Goal: Task Accomplishment & Management: Manage account settings

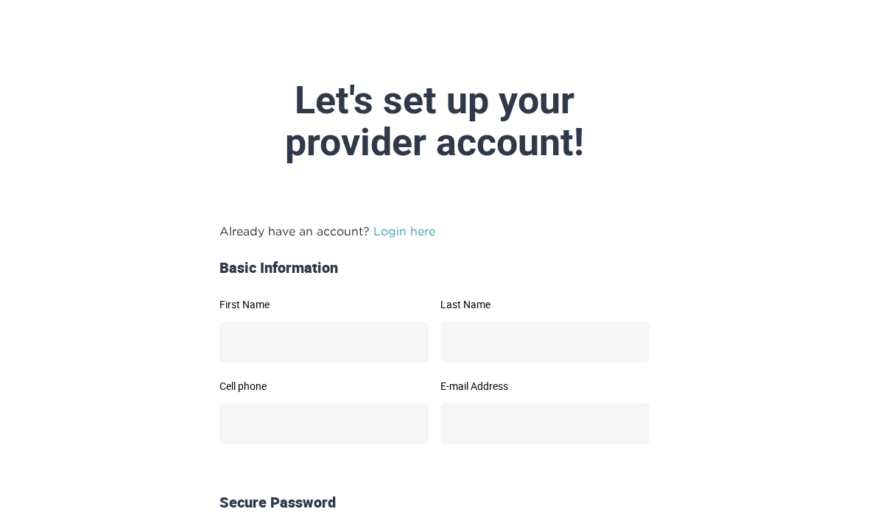
scroll to position [55, 0]
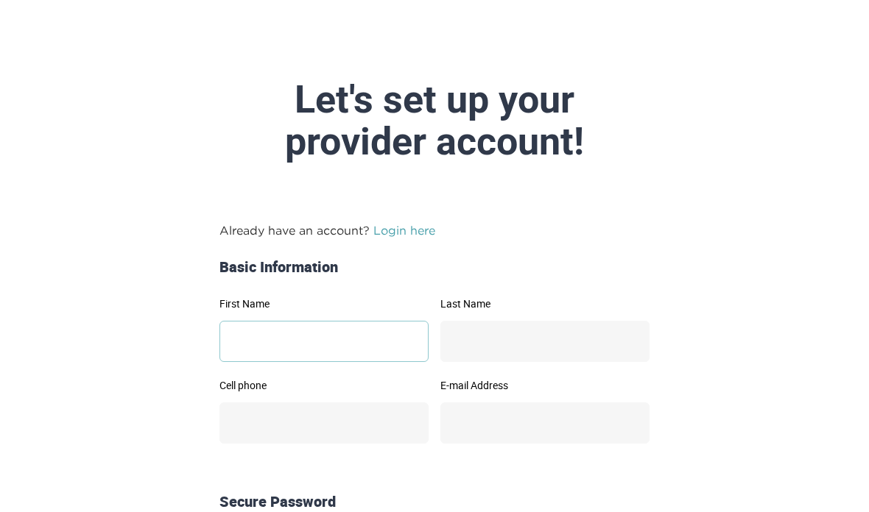
click at [365, 341] on input "First Name" at bounding box center [323, 342] width 209 height 41
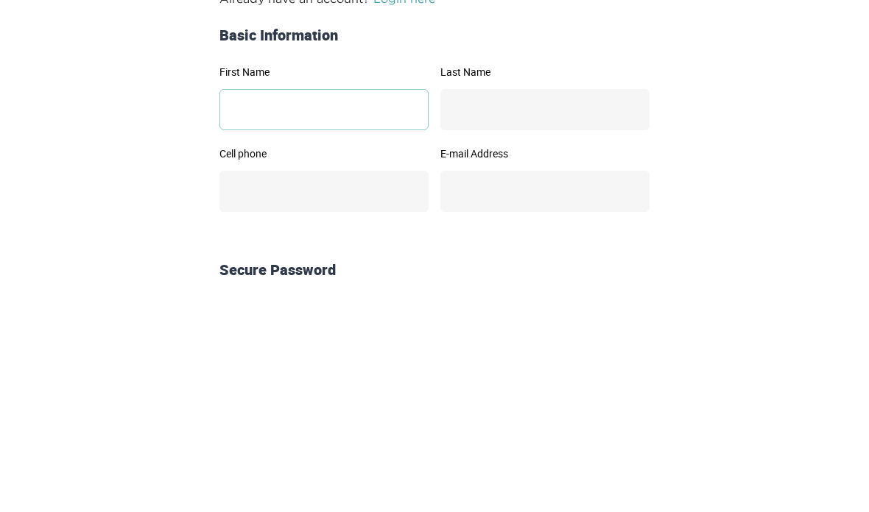
type input "******"
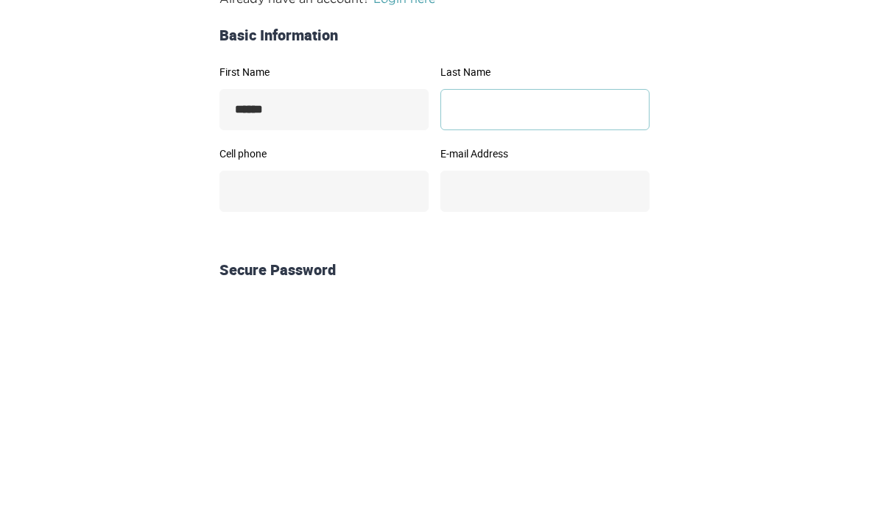
type input "*****"
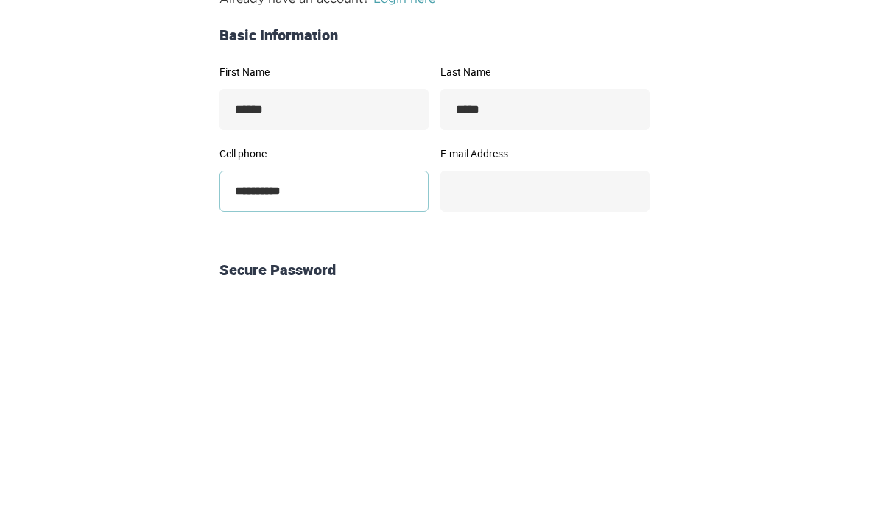
scroll to position [0, 0]
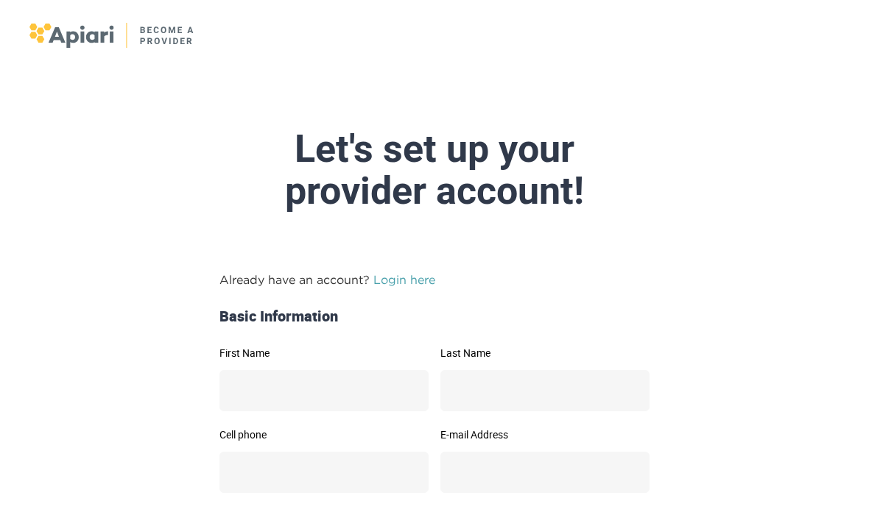
scroll to position [7, 0]
click at [333, 384] on input "First Name" at bounding box center [323, 390] width 209 height 41
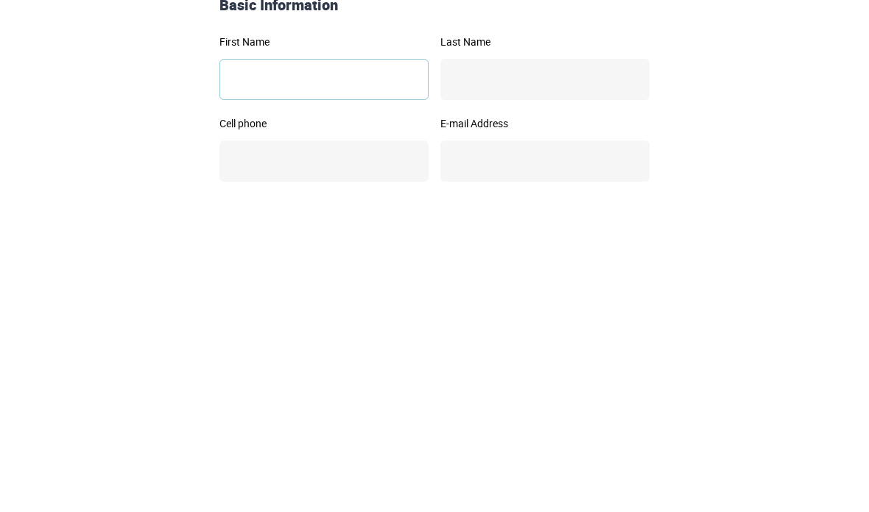
type input "******"
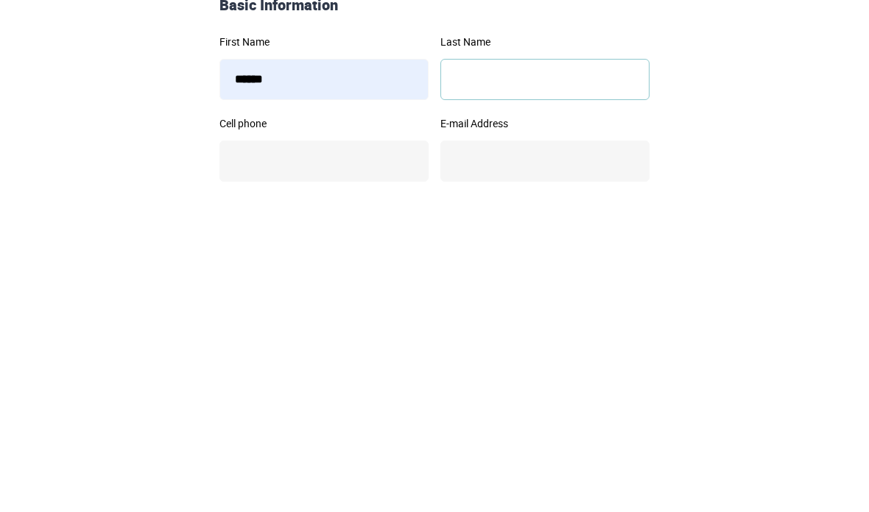
type input "*****"
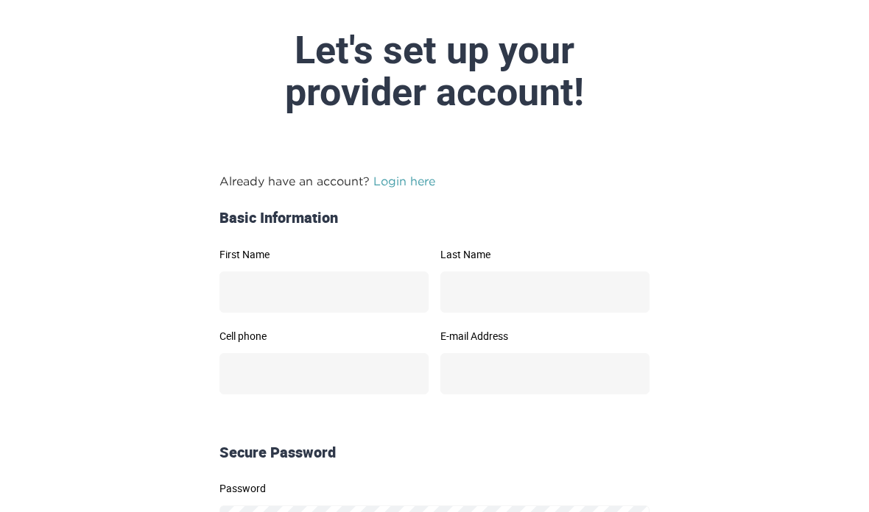
scroll to position [5, 0]
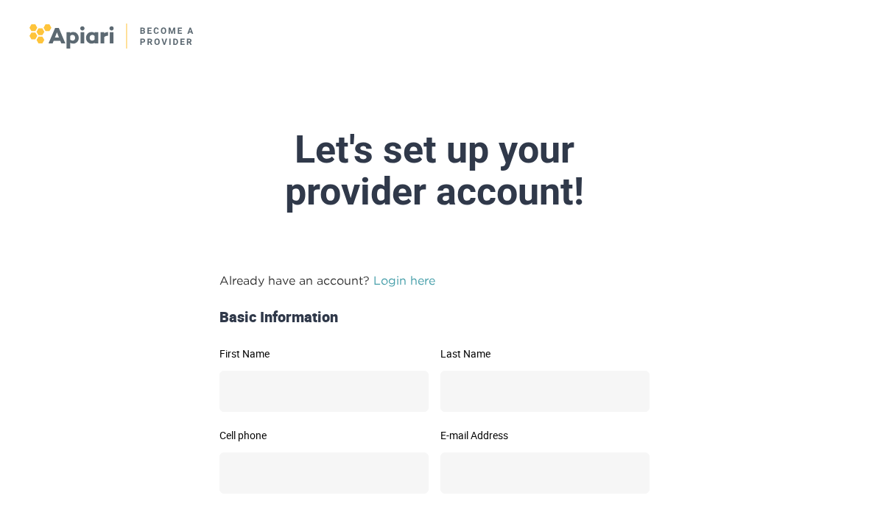
click at [404, 283] on link "Login here" at bounding box center [404, 281] width 62 height 13
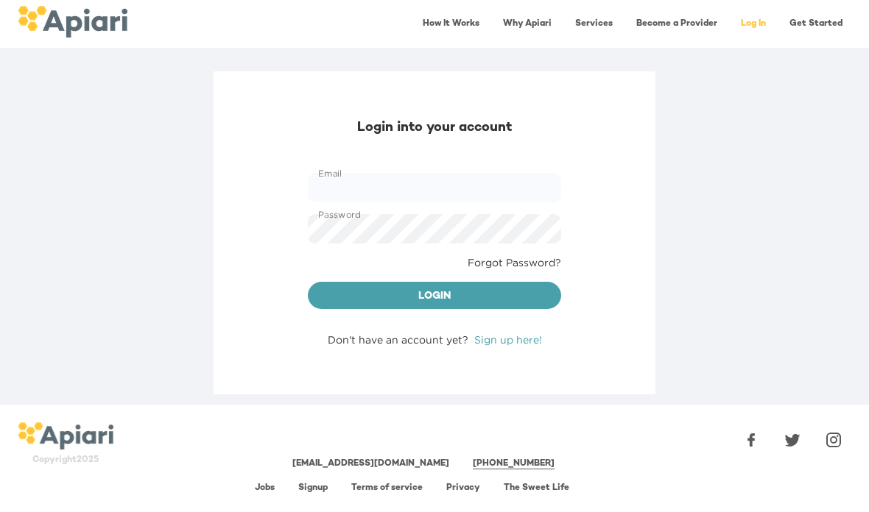
click at [507, 327] on div "Login into your account Email Email Password Password Forgot Password? Login Do…" at bounding box center [435, 232] width 442 height 323
click at [527, 341] on link "Sign up here!" at bounding box center [508, 339] width 68 height 11
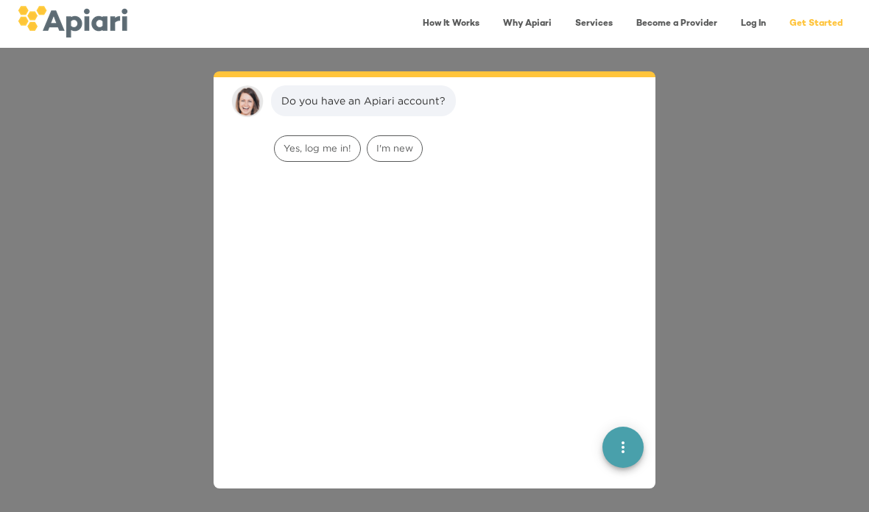
scroll to position [21, 0]
click at [392, 146] on span "I'm new" at bounding box center [394, 146] width 54 height 14
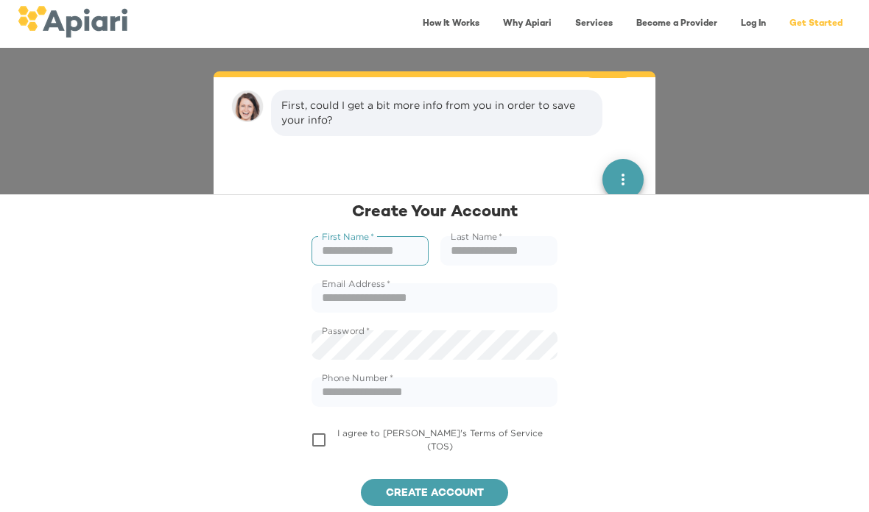
scroll to position [113, 0]
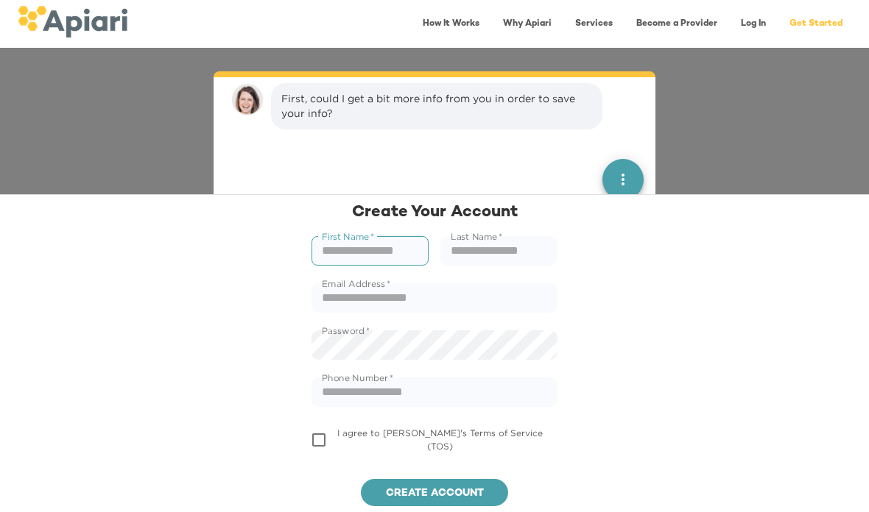
click at [359, 258] on input "text" at bounding box center [369, 250] width 117 height 29
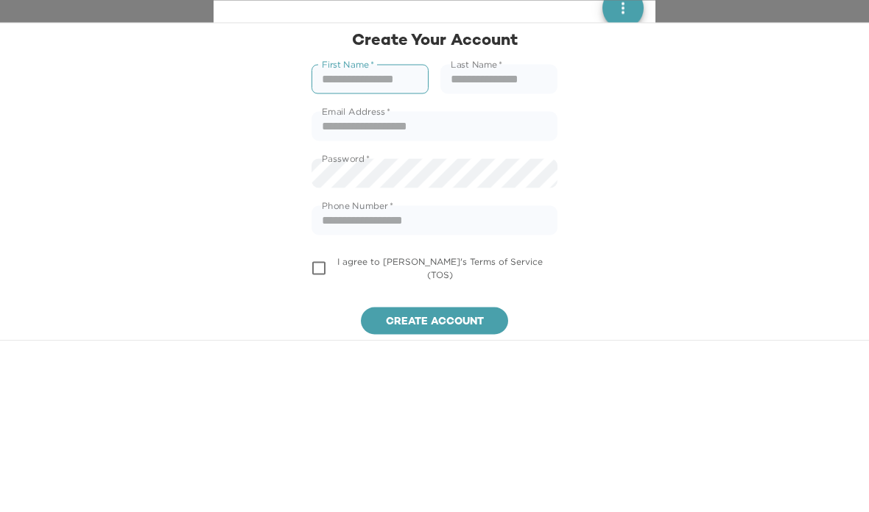
type input "******"
type input "**********"
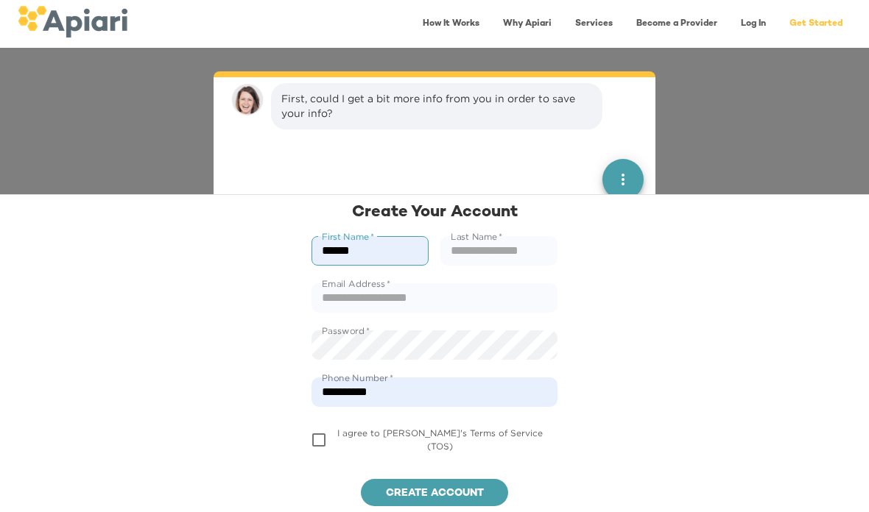
click at [505, 261] on input "text" at bounding box center [498, 250] width 117 height 29
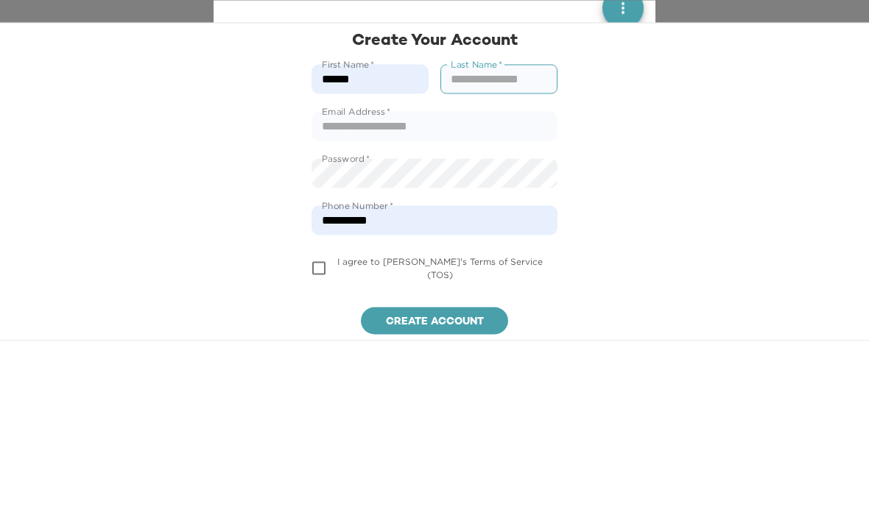
type input "*****"
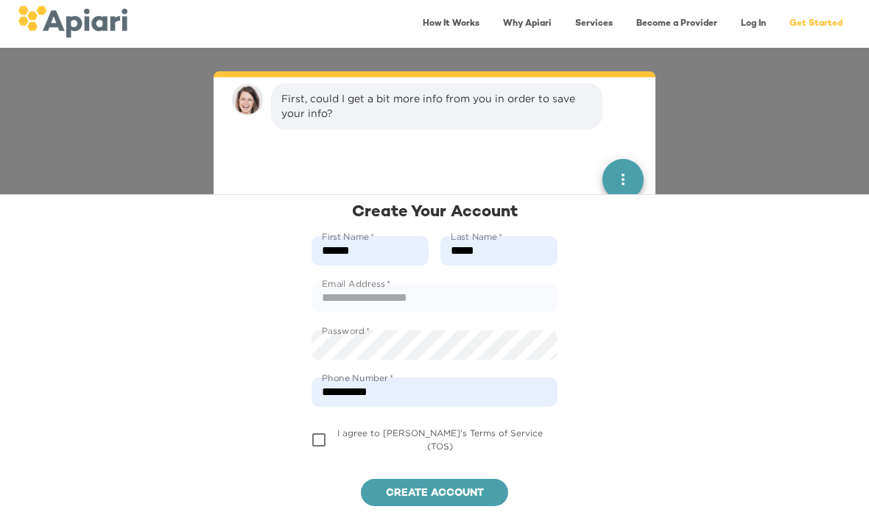
click at [362, 300] on input "text" at bounding box center [434, 297] width 246 height 29
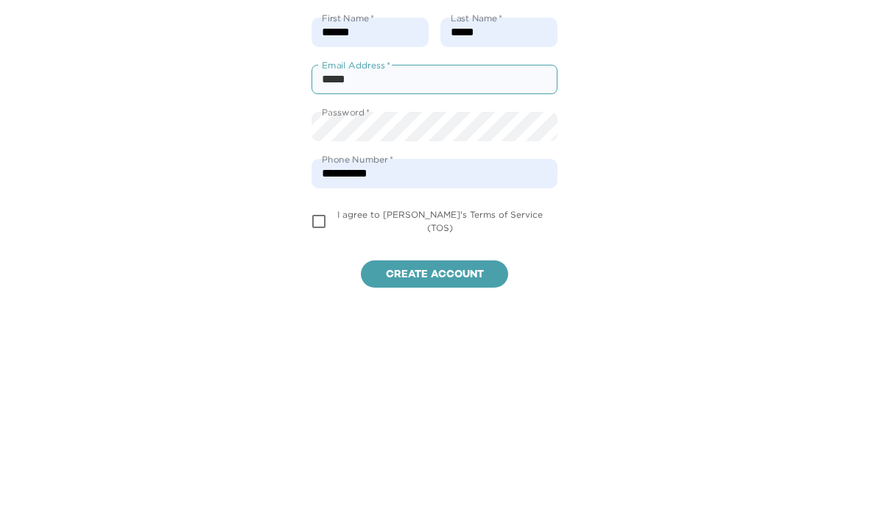
type input "**********"
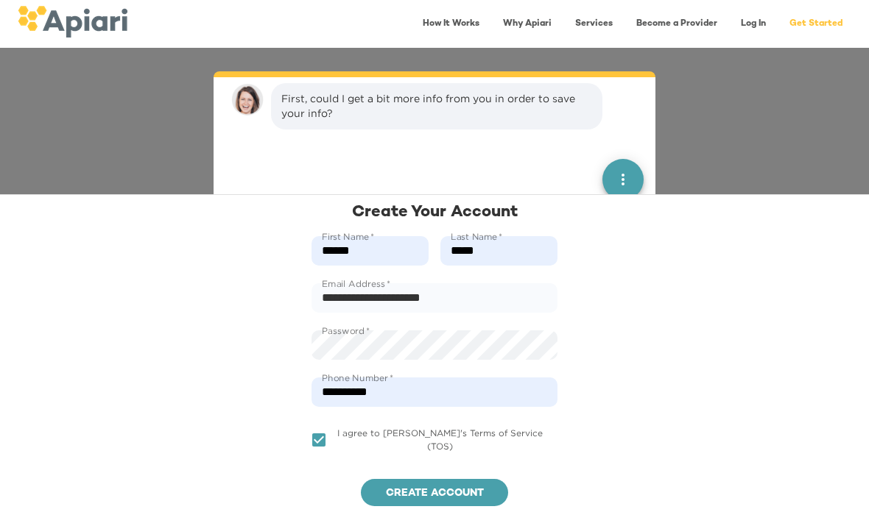
click at [396, 490] on span "Create account" at bounding box center [435, 494] width 124 height 18
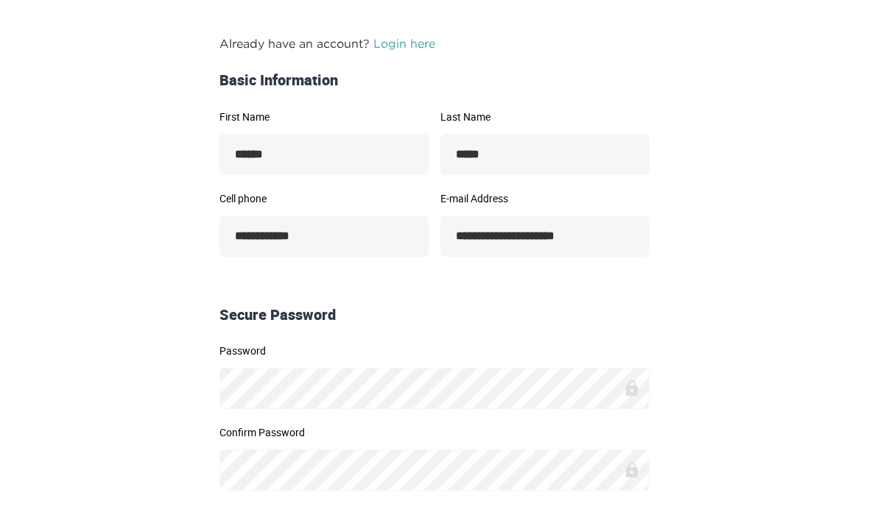
scroll to position [305, 0]
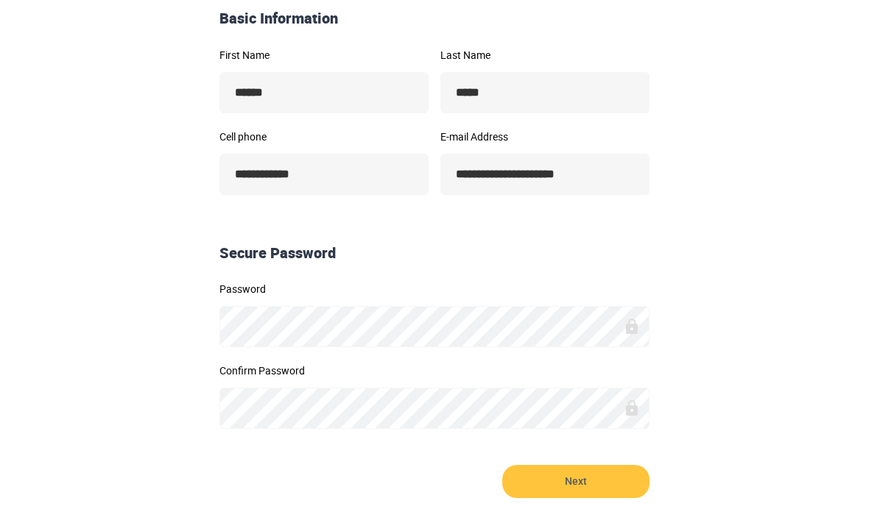
click at [630, 331] on icon at bounding box center [632, 326] width 12 height 15
click at [570, 476] on span "Next" at bounding box center [575, 481] width 147 height 33
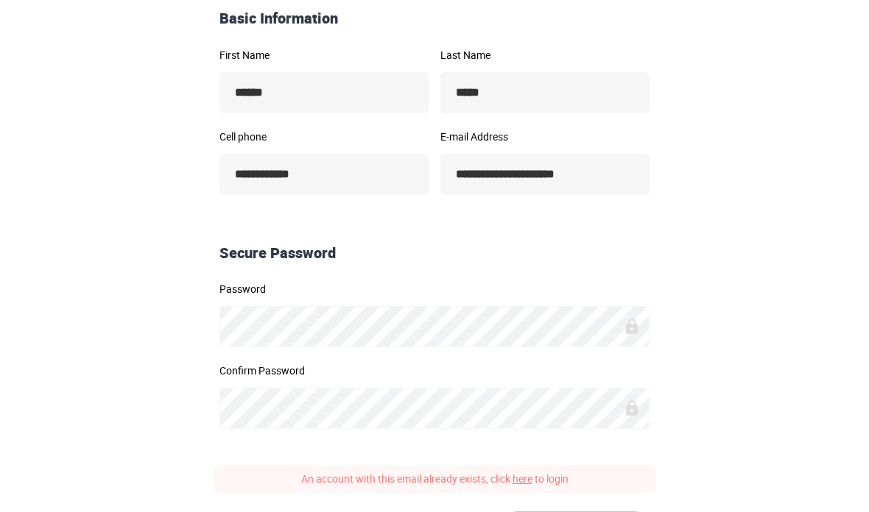
click at [522, 484] on link "here" at bounding box center [522, 479] width 20 height 14
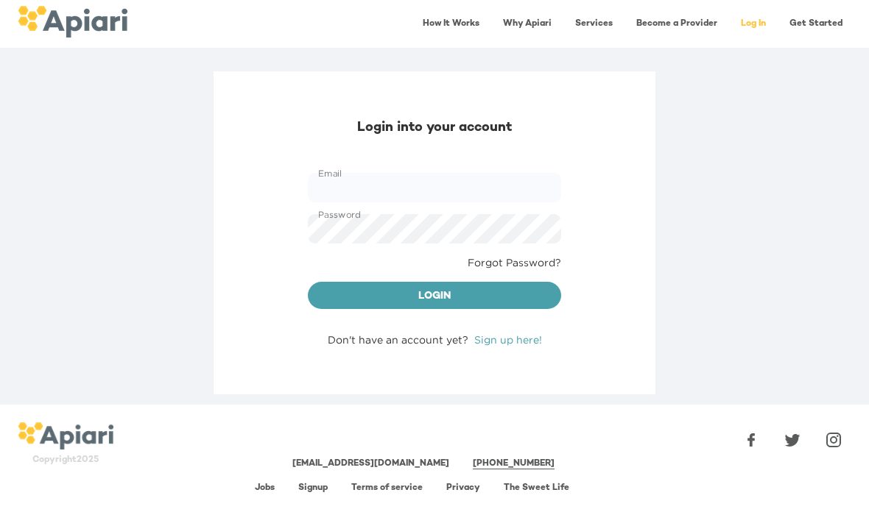
click at [451, 187] on input "Email" at bounding box center [434, 187] width 253 height 29
type input "**********"
click at [432, 290] on span "Login" at bounding box center [435, 297] width 230 height 18
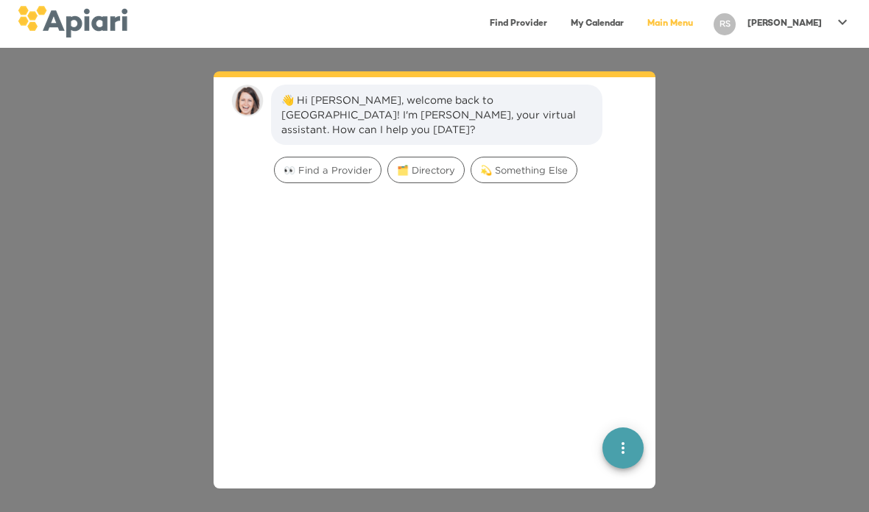
scroll to position [21, 0]
click at [567, 162] on span "💫 Something Else" at bounding box center [523, 169] width 105 height 14
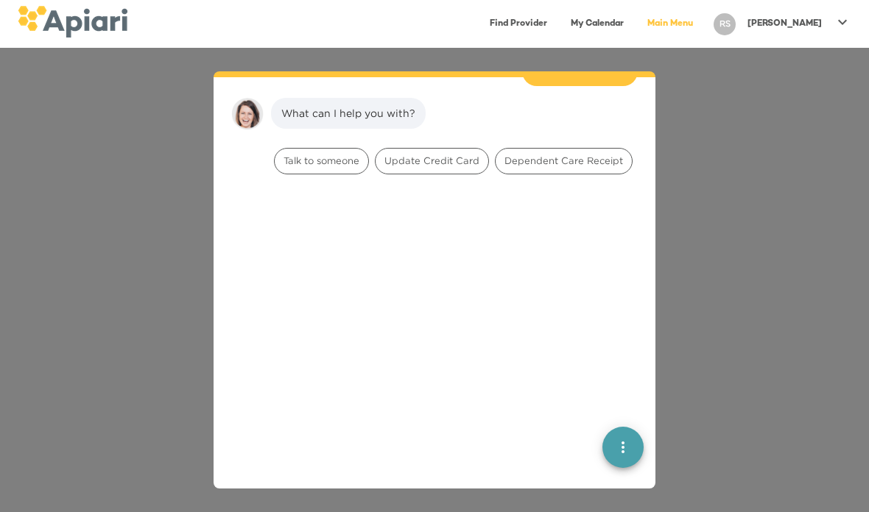
scroll to position [123, 0]
click at [624, 452] on icon "quick menu" at bounding box center [623, 448] width 18 height 18
click at [834, 16] on icon at bounding box center [842, 22] width 18 height 18
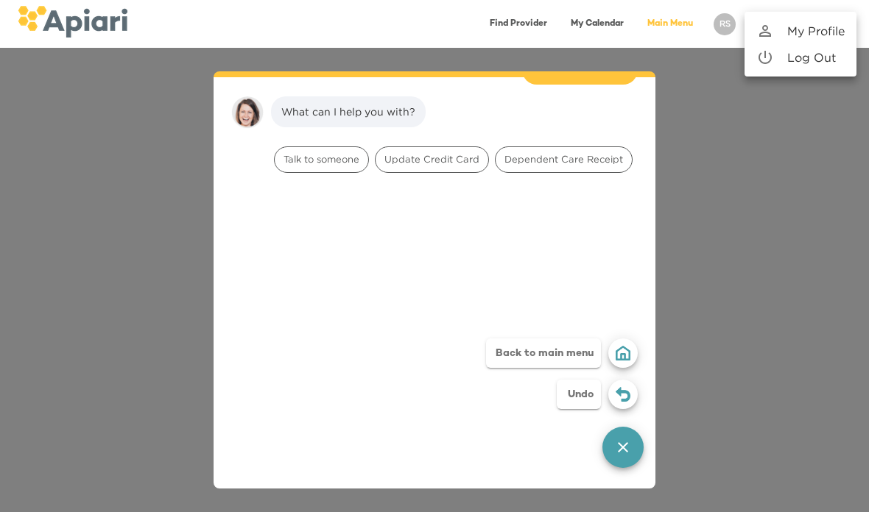
click at [568, 27] on div at bounding box center [434, 256] width 869 height 512
click at [632, 24] on link "My Calendar" at bounding box center [597, 24] width 71 height 30
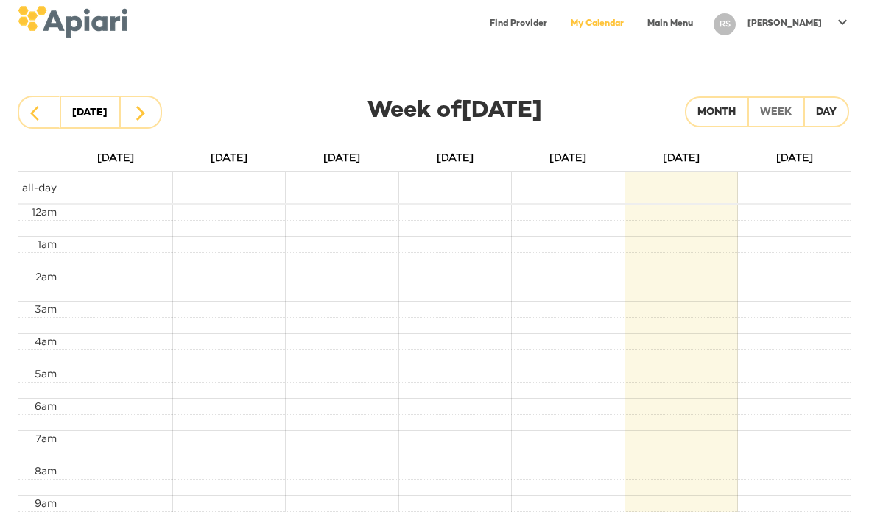
click at [702, 28] on link "Main Menu" at bounding box center [669, 24] width 63 height 30
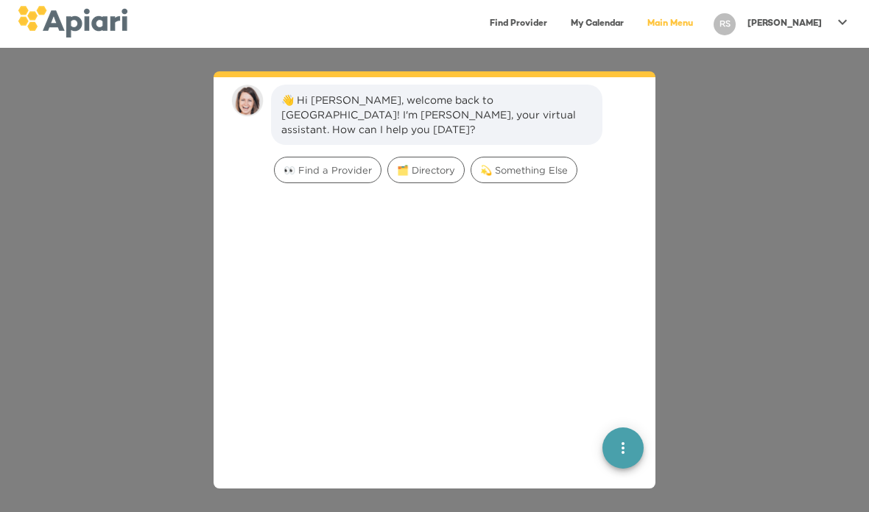
scroll to position [21, 0]
click at [431, 162] on span "🗂️ Directory" at bounding box center [426, 169] width 76 height 14
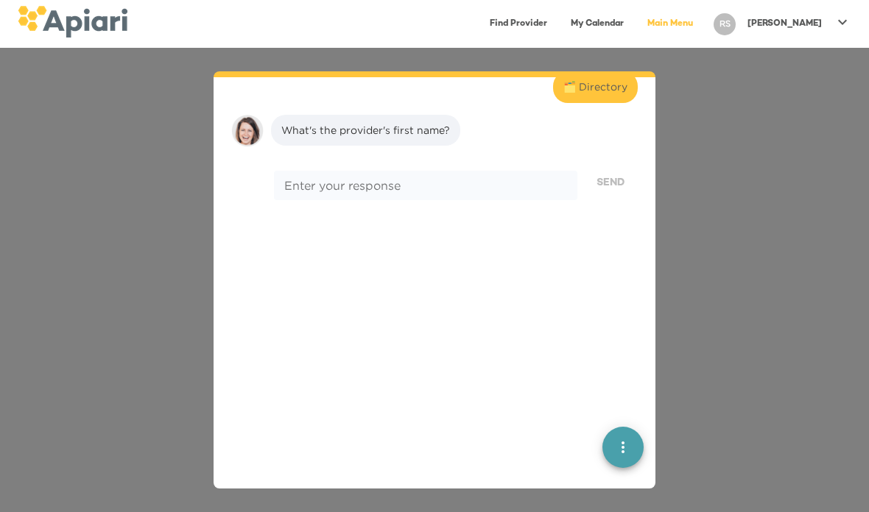
scroll to position [121, 0]
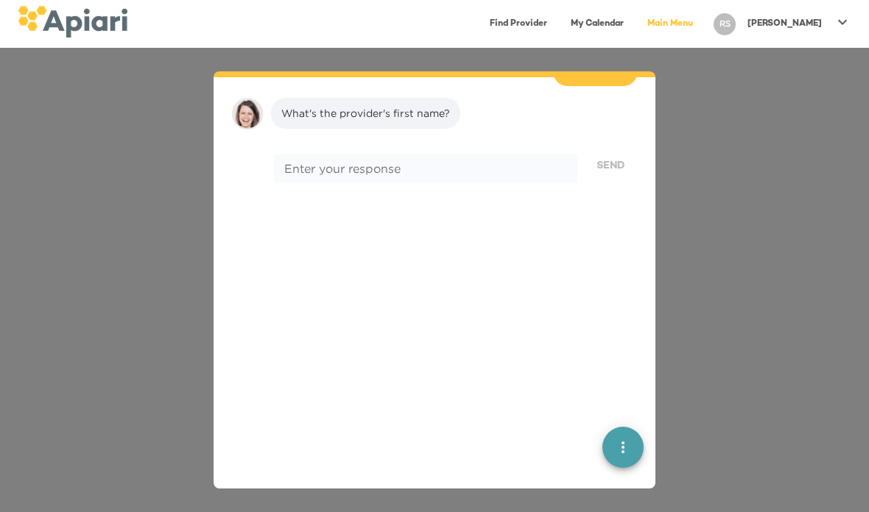
click at [713, 236] on div "👋 Hi Ryanne, welcome back to Apiari! I'm Amy, your virtual assistant. How can I…" at bounding box center [434, 280] width 869 height 465
click at [699, 302] on div "👋 Hi Ryanne, welcome back to Apiari! I'm Amy, your virtual assistant. How can I…" at bounding box center [434, 280] width 869 height 465
click at [709, 462] on div "👋 Hi Ryanne, welcome back to Apiari! I'm Amy, your virtual assistant. How can I…" at bounding box center [434, 280] width 869 height 465
click at [625, 453] on icon "quick menu" at bounding box center [623, 448] width 18 height 18
click at [616, 356] on img "button" at bounding box center [623, 353] width 15 height 15
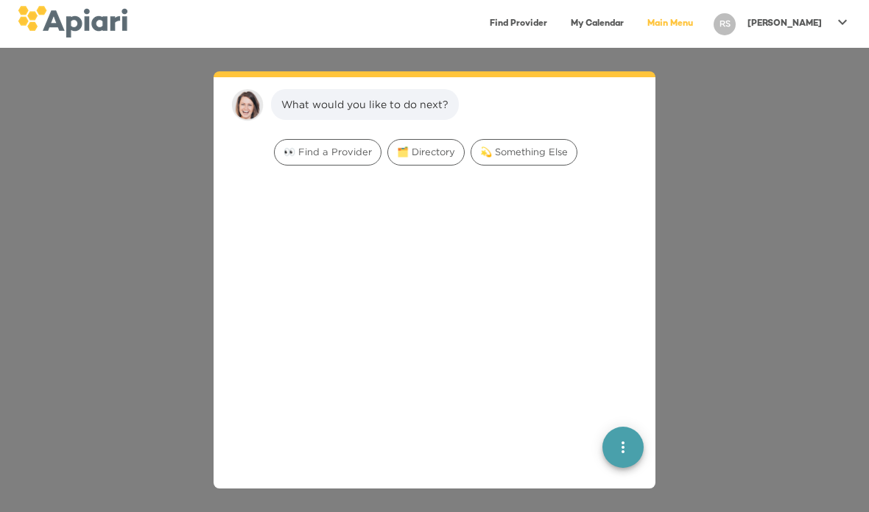
scroll to position [21, 0]
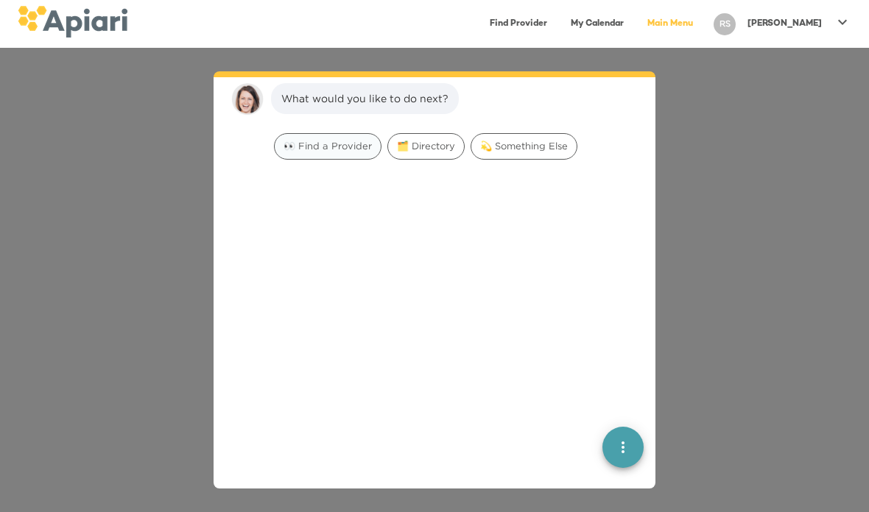
click at [320, 149] on span "👀 Find a Provider" at bounding box center [328, 146] width 106 height 14
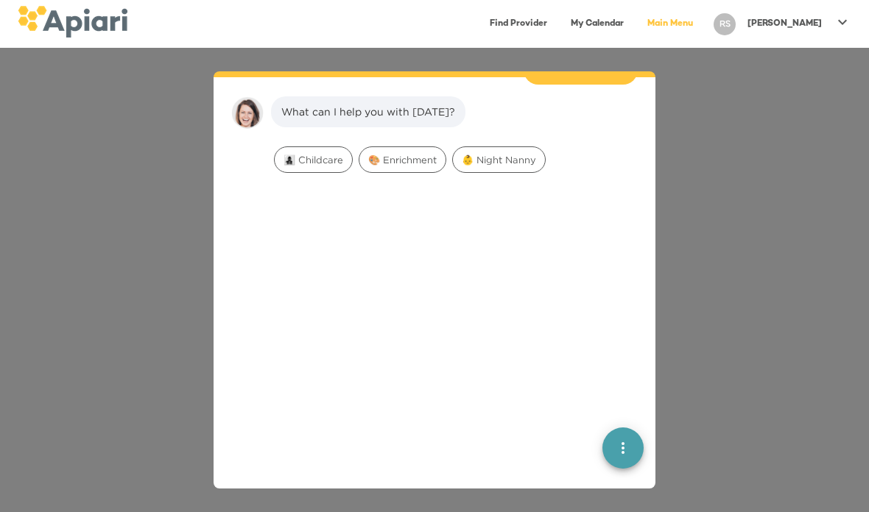
scroll to position [113, 0]
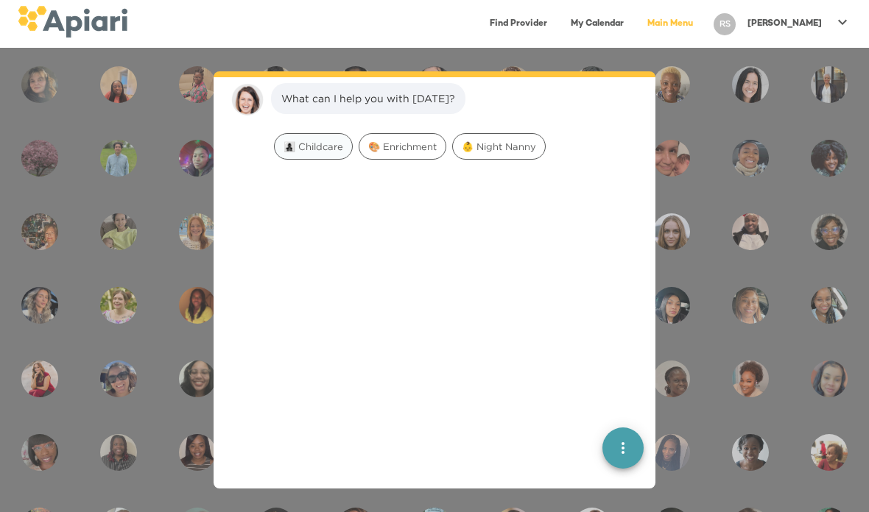
click at [333, 147] on span "👩‍👧‍👦 Childcare" at bounding box center [313, 147] width 77 height 14
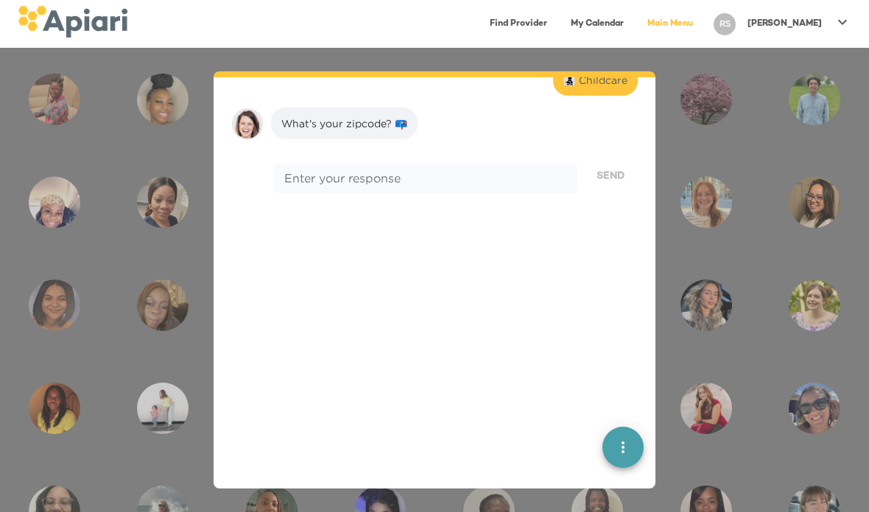
scroll to position [207, 0]
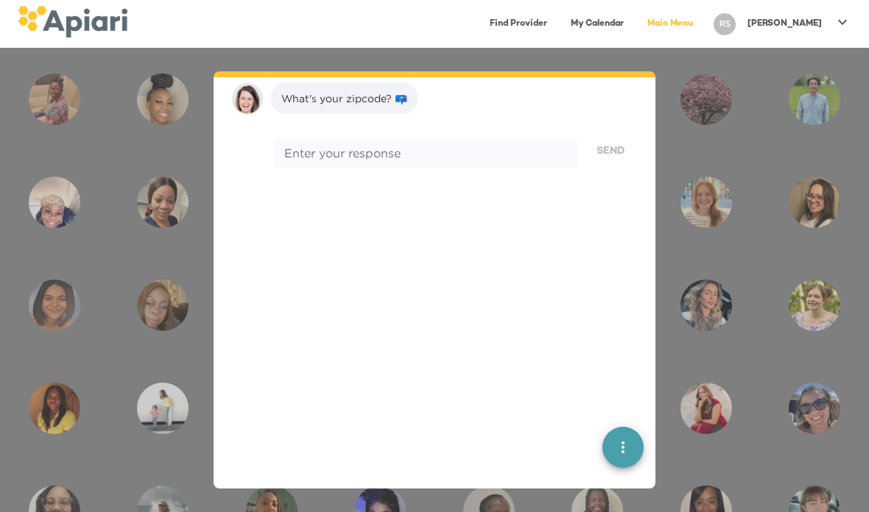
click at [834, 23] on icon at bounding box center [842, 22] width 18 height 18
click at [843, 36] on p "My Profile" at bounding box center [815, 31] width 57 height 18
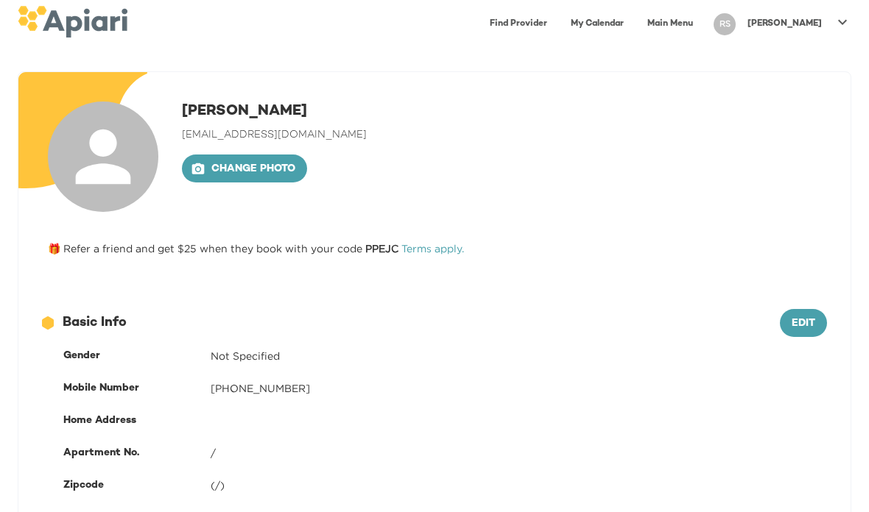
click at [825, 37] on div "RS Ryanne" at bounding box center [782, 24] width 149 height 34
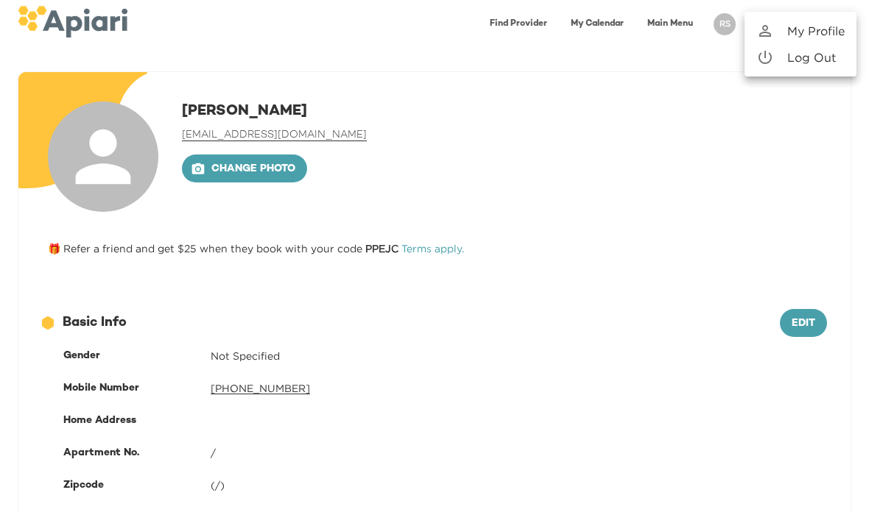
click at [608, 186] on div at bounding box center [434, 256] width 869 height 512
click at [780, 307] on div "12686743-09FA-4EEB-95D2-F2C0DBB3467E Created with sketchtool. Basic Info Edit G…" at bounding box center [434, 418] width 832 height 264
click at [817, 322] on button "Edit" at bounding box center [803, 323] width 47 height 28
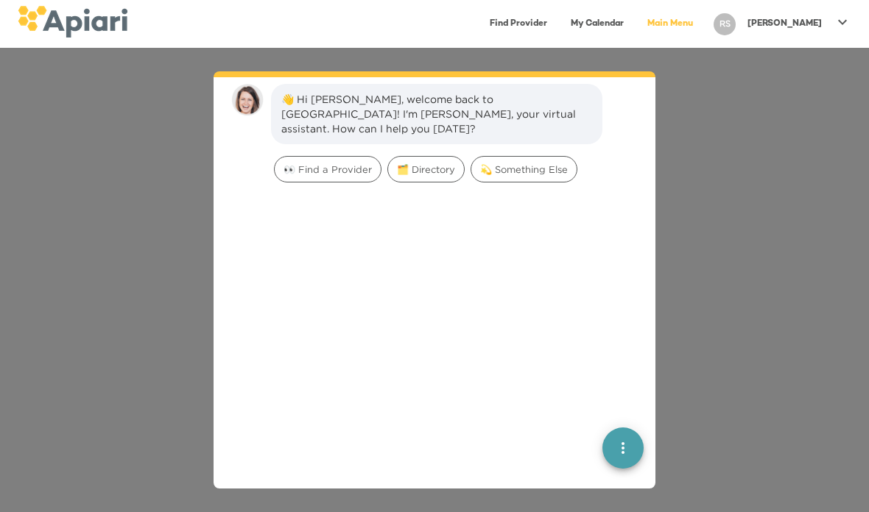
scroll to position [21, 0]
click at [417, 162] on span "🗂️ Directory" at bounding box center [426, 169] width 76 height 14
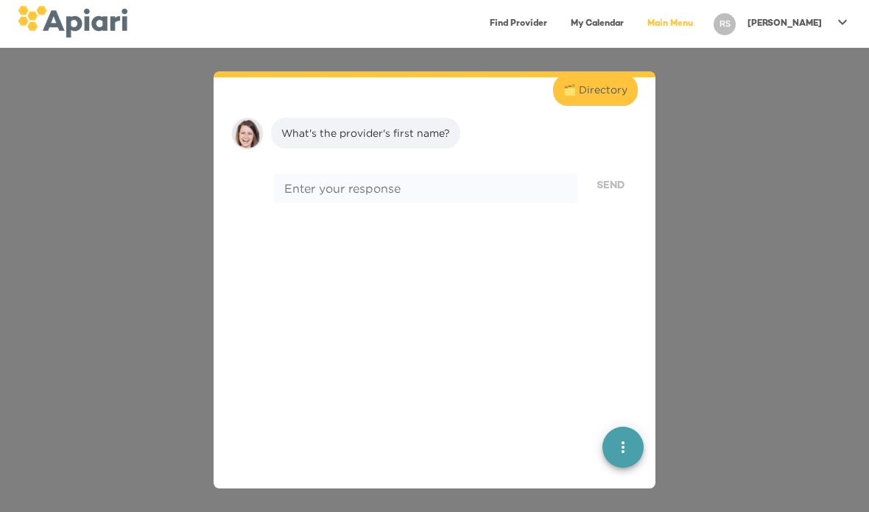
scroll to position [121, 0]
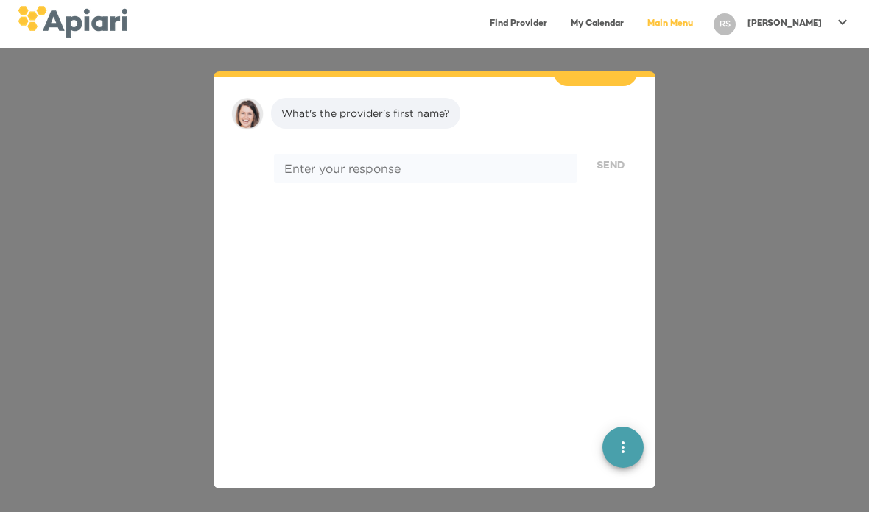
click at [530, 161] on textarea at bounding box center [425, 168] width 283 height 14
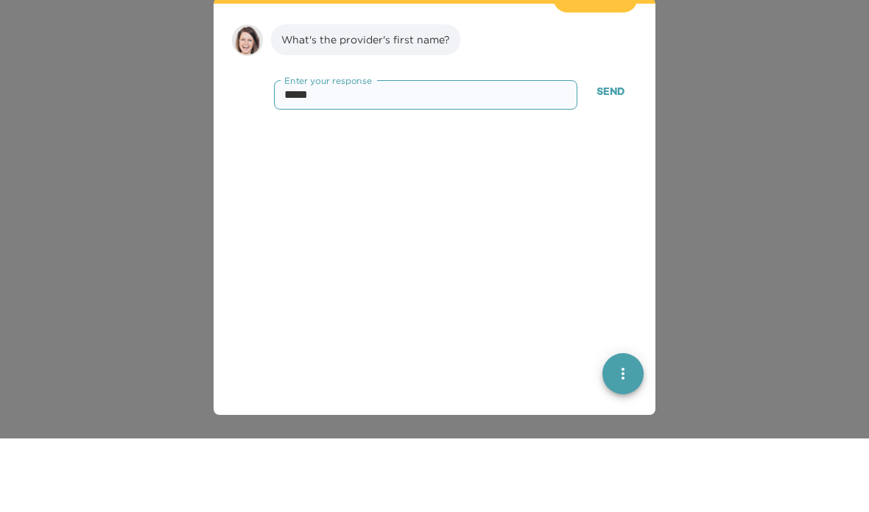
type textarea "******"
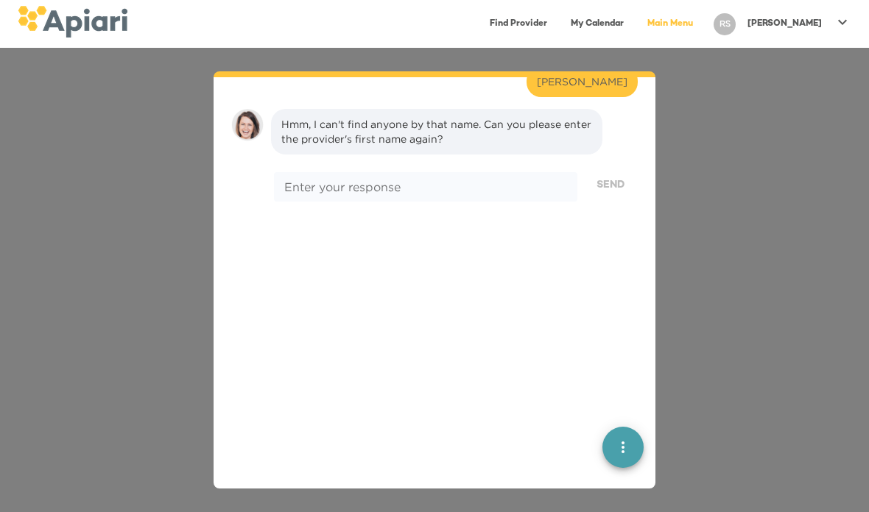
scroll to position [214, 0]
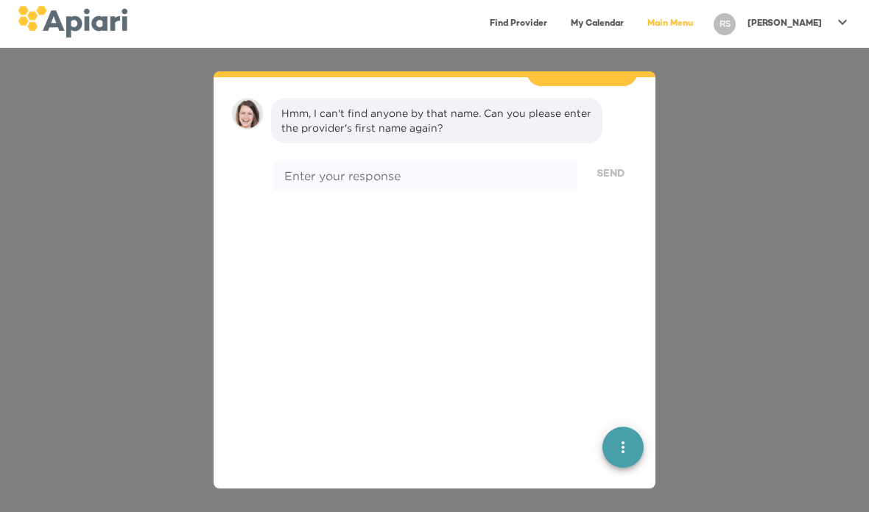
click at [602, 262] on div at bounding box center [434, 446] width 418 height 377
click at [738, 240] on div "👋 Hi Ryanne, welcome back to Apiari! I'm Amy, your virtual assistant. How can I…" at bounding box center [434, 280] width 869 height 465
click at [755, 111] on div "👋 Hi Ryanne, welcome back to Apiari! I'm Amy, your virtual assistant. How can I…" at bounding box center [434, 280] width 869 height 465
click at [702, 28] on link "Main Menu" at bounding box center [669, 24] width 63 height 30
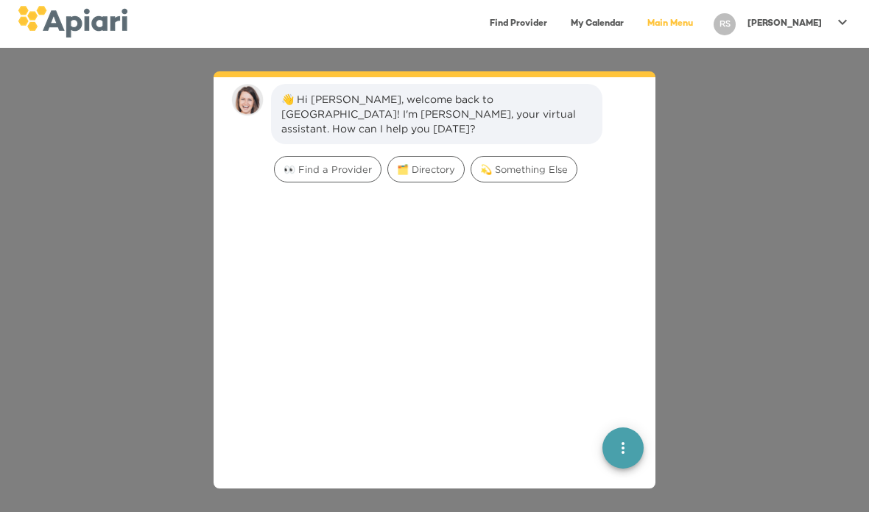
scroll to position [21, 0]
click at [556, 32] on link "Find Provider" at bounding box center [518, 24] width 75 height 30
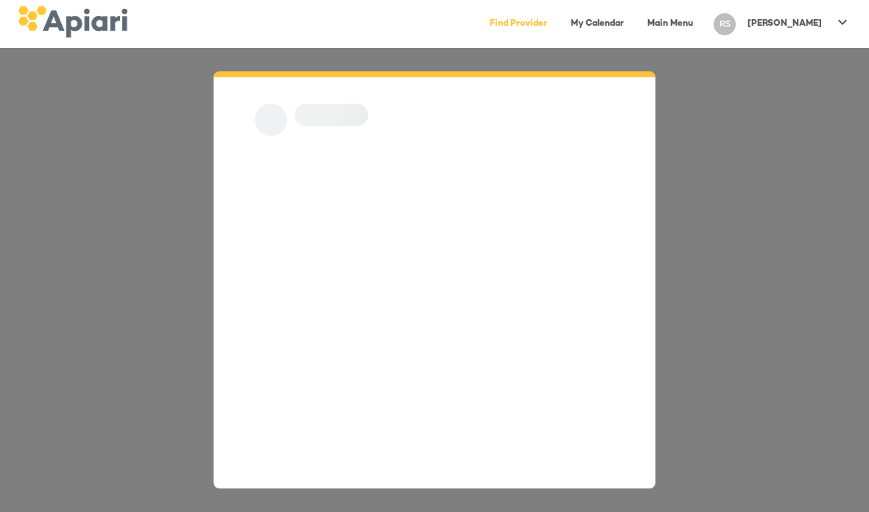
click at [632, 27] on link "My Calendar" at bounding box center [597, 24] width 71 height 30
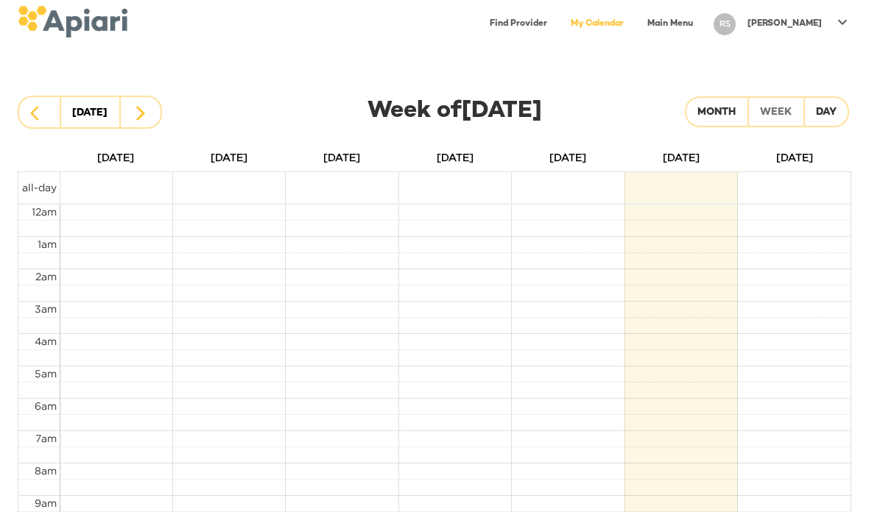
click at [846, 25] on icon at bounding box center [842, 22] width 18 height 18
click at [833, 36] on p "My Profile" at bounding box center [815, 31] width 57 height 18
